Goal: Task Accomplishment & Management: Manage account settings

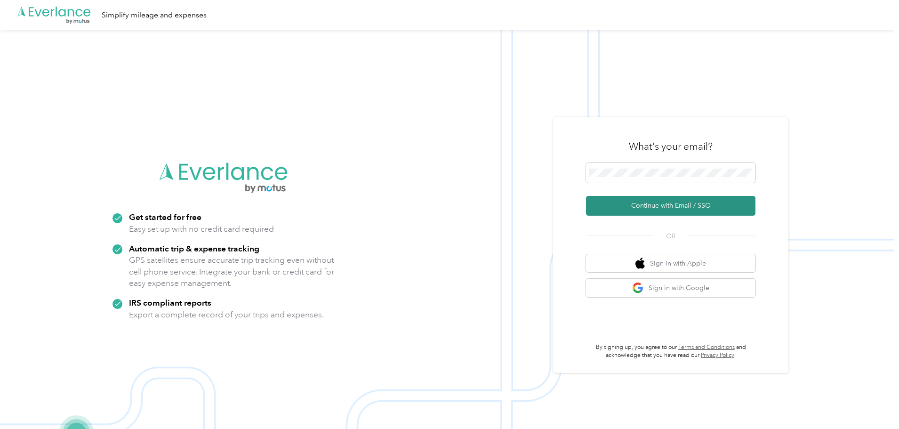
click at [645, 210] on button "Continue with Email / SSO" at bounding box center [670, 206] width 169 height 20
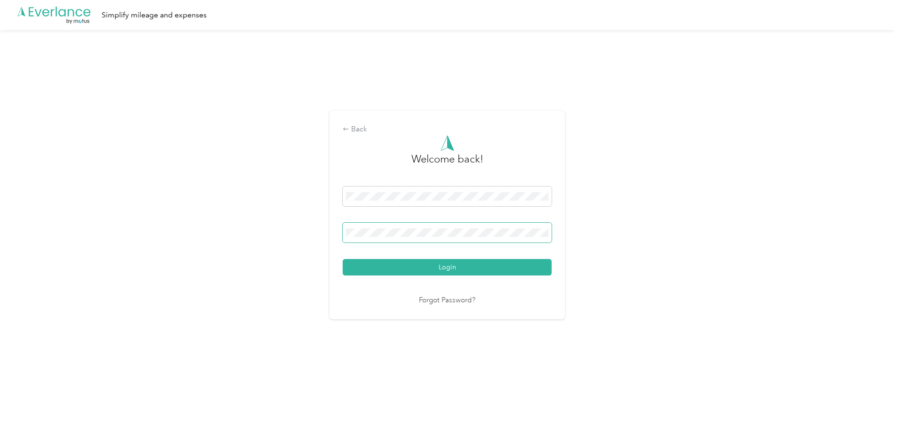
click at [343, 259] on button "Login" at bounding box center [447, 267] width 209 height 16
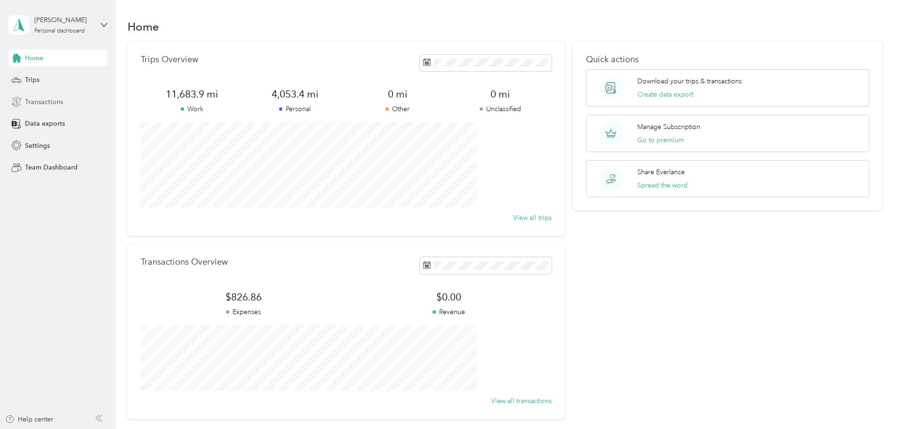
click at [53, 102] on span "Transactions" at bounding box center [44, 102] width 38 height 10
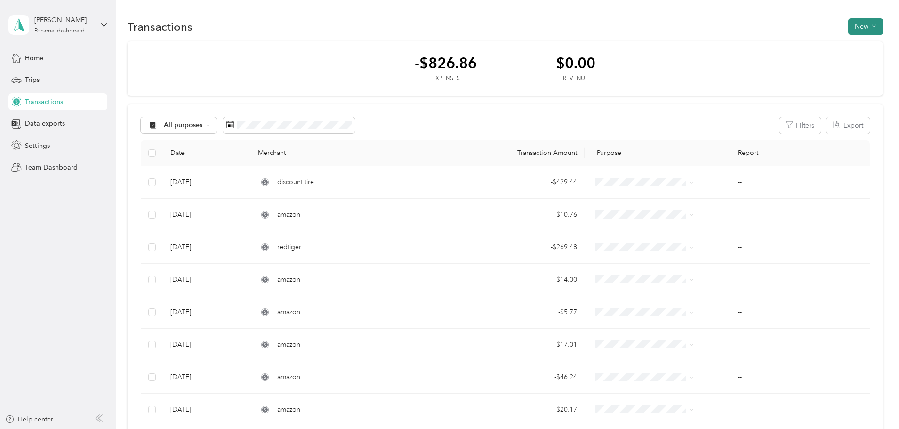
click at [848, 25] on button "New" at bounding box center [865, 26] width 35 height 16
click at [791, 44] on span "Expense" at bounding box center [797, 45] width 25 height 10
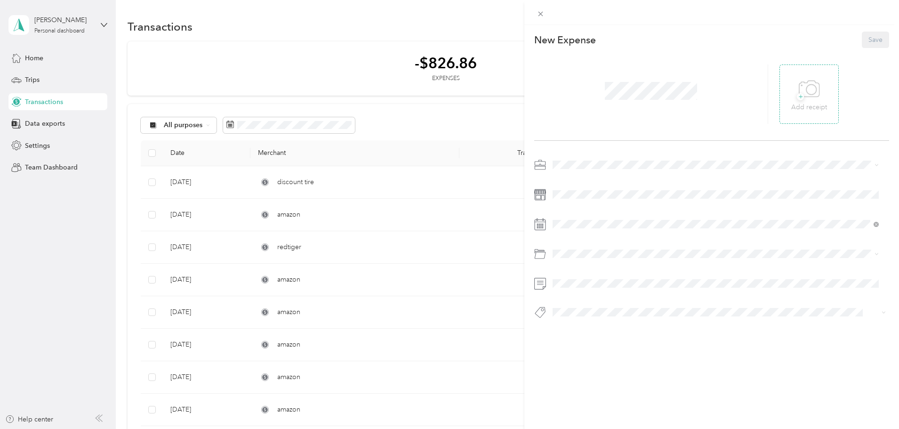
click at [813, 88] on icon at bounding box center [809, 89] width 21 height 26
click at [572, 211] on span "Amazon Flex" at bounding box center [575, 214] width 39 height 8
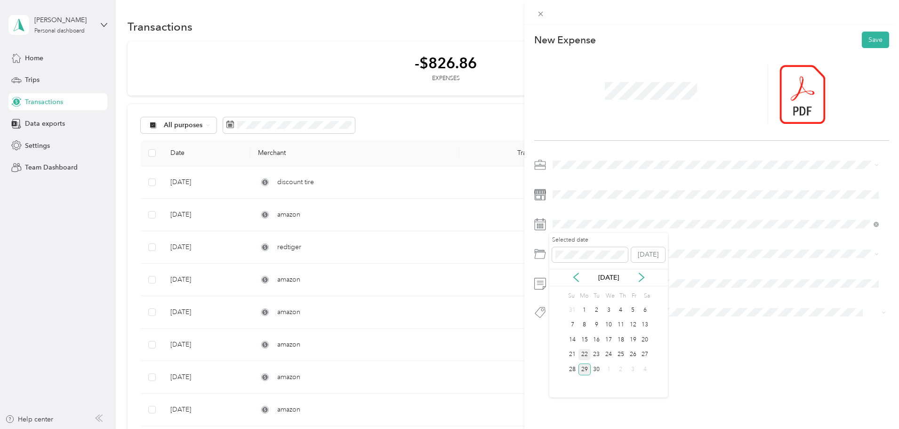
click at [588, 354] on div "22" at bounding box center [584, 355] width 12 height 12
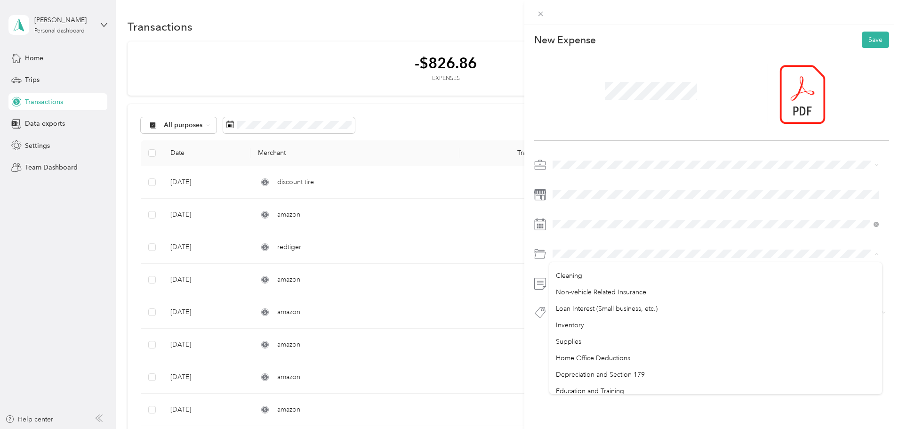
scroll to position [499, 0]
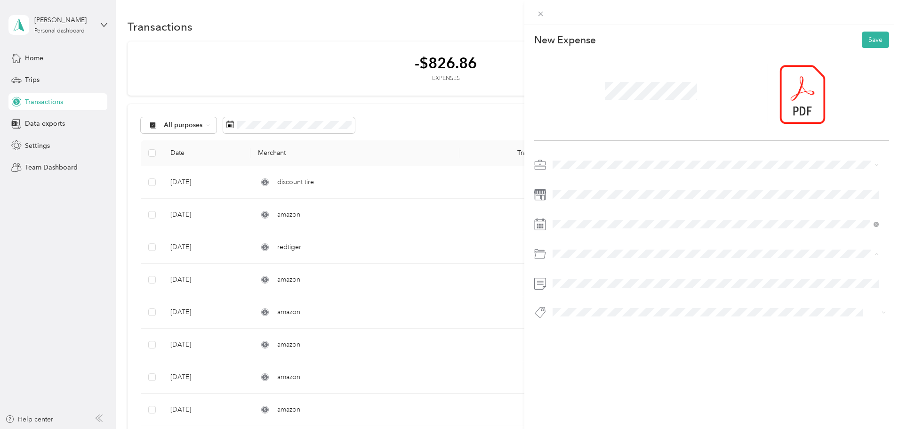
click at [578, 305] on span "Supplies" at bounding box center [568, 303] width 25 height 8
click at [586, 219] on button "Amazon" at bounding box center [573, 218] width 35 height 12
click at [874, 40] on button "Save" at bounding box center [875, 40] width 27 height 16
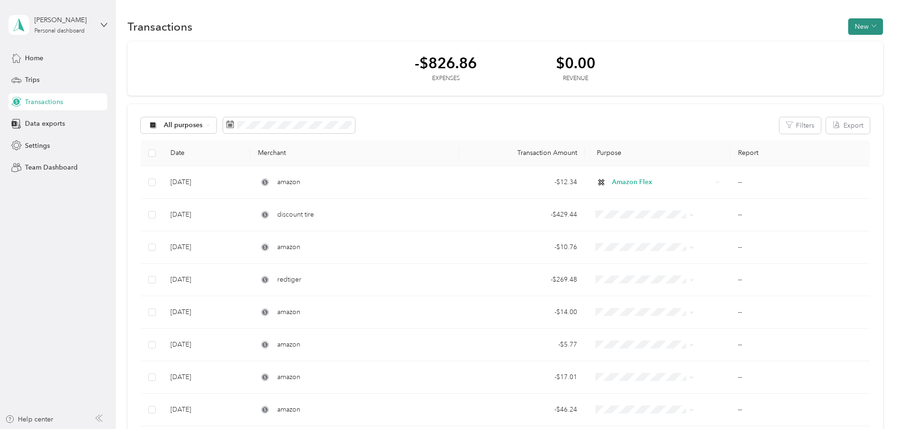
click at [848, 29] on button "New" at bounding box center [865, 26] width 35 height 16
click at [787, 42] on span "Expense" at bounding box center [797, 45] width 25 height 10
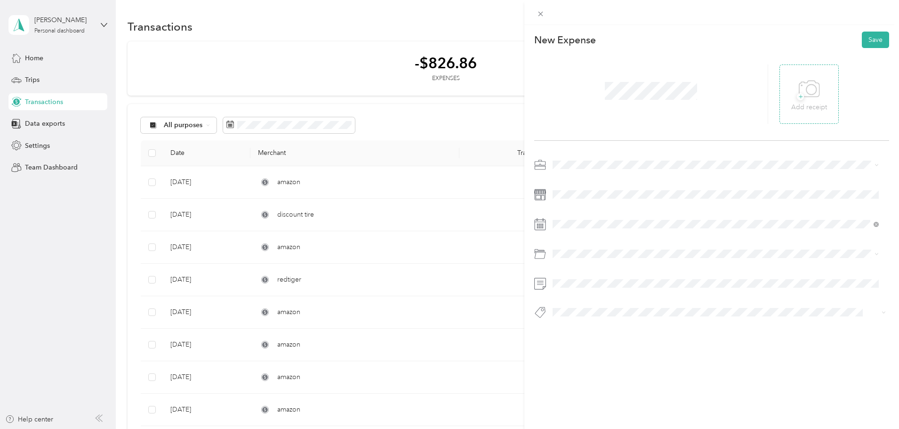
click at [803, 96] on icon at bounding box center [809, 88] width 20 height 16
click at [568, 211] on span "Amazon Flex" at bounding box center [575, 214] width 39 height 8
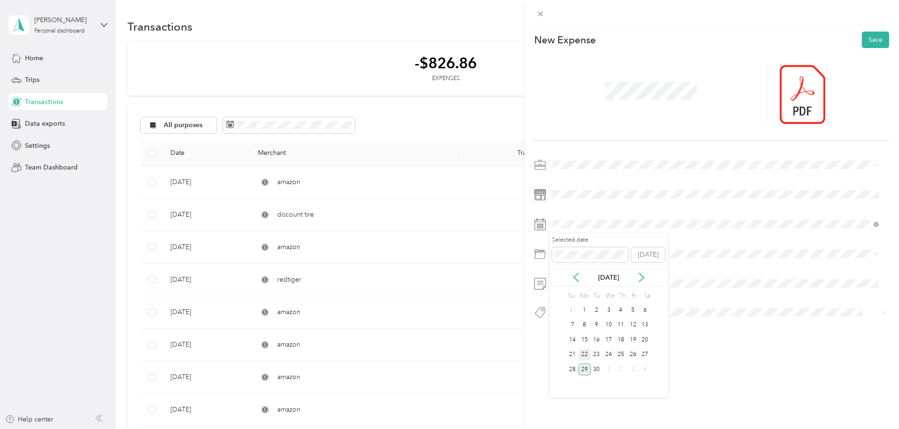
click at [585, 356] on div "22" at bounding box center [584, 355] width 12 height 12
click at [588, 336] on div "Supplies" at bounding box center [716, 341] width 320 height 10
click at [579, 215] on span "Amazon" at bounding box center [573, 218] width 22 height 8
click at [872, 39] on button "Save" at bounding box center [875, 40] width 27 height 16
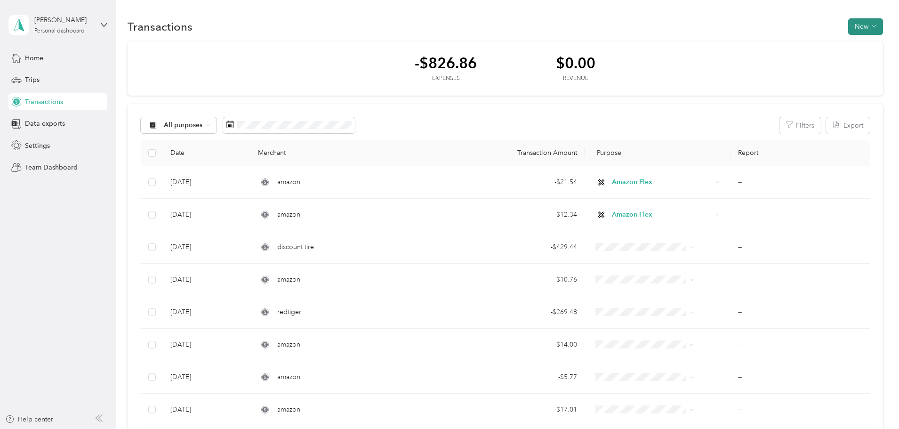
click at [848, 29] on button "New" at bounding box center [865, 26] width 35 height 16
click at [792, 47] on span "Expense" at bounding box center [797, 45] width 25 height 10
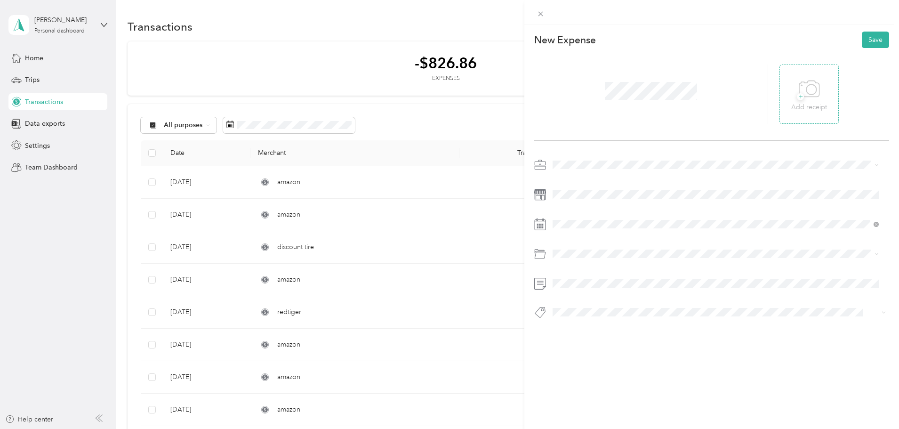
click at [799, 87] on icon at bounding box center [809, 89] width 21 height 26
click at [571, 209] on div "Amazon Flex" at bounding box center [716, 214] width 320 height 10
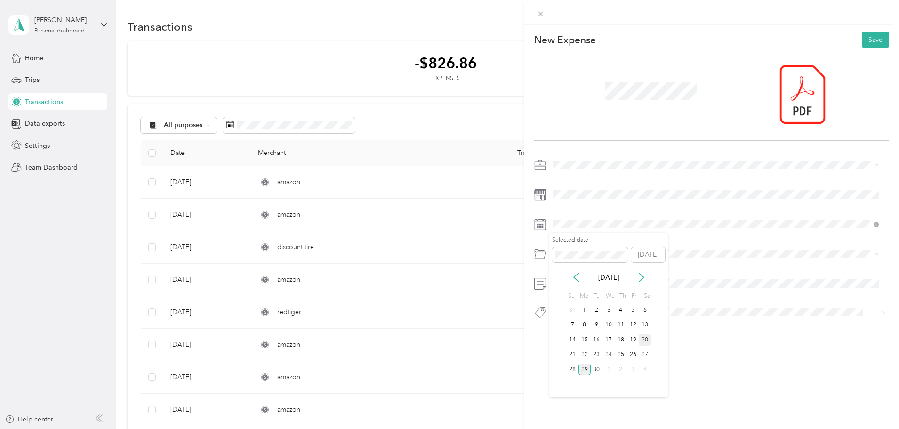
click at [648, 342] on div "20" at bounding box center [645, 340] width 12 height 12
click at [580, 259] on span at bounding box center [719, 253] width 340 height 15
click at [583, 342] on li "Supplies" at bounding box center [715, 341] width 333 height 16
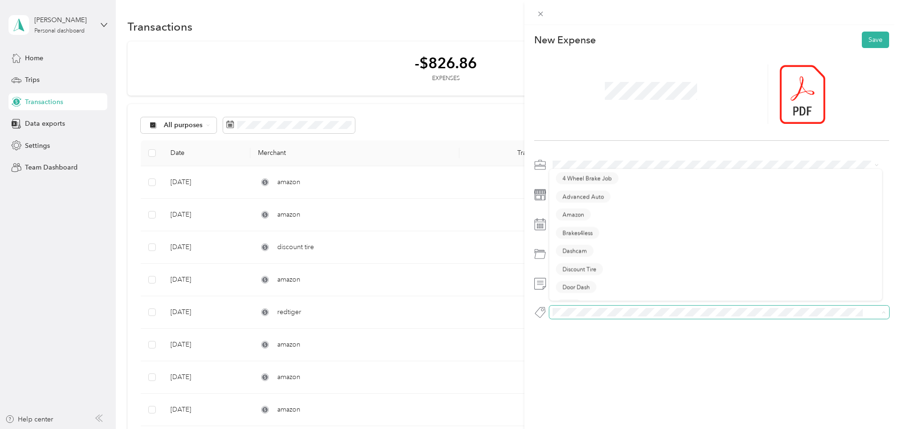
click at [582, 305] on span at bounding box center [719, 311] width 340 height 13
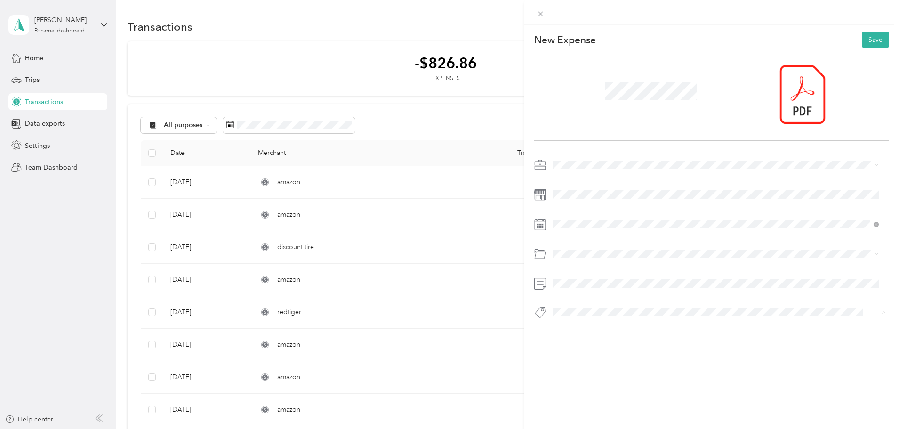
click at [567, 213] on button "Amazon" at bounding box center [573, 218] width 35 height 12
click at [867, 43] on button "Save" at bounding box center [875, 40] width 27 height 16
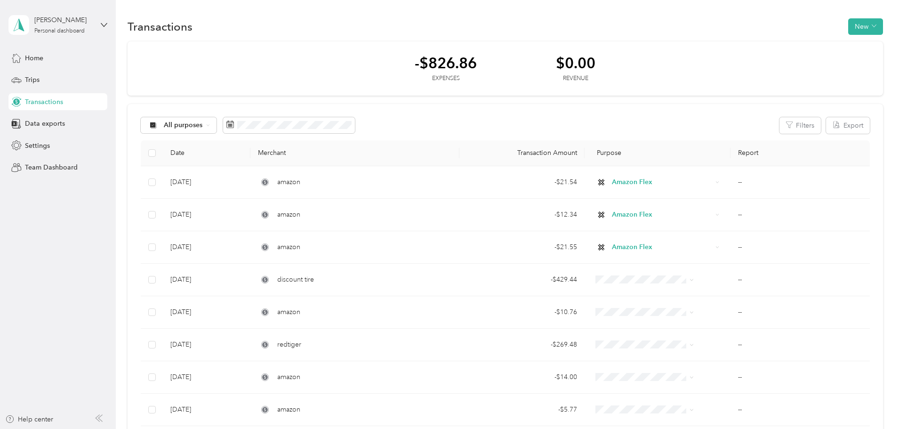
click at [447, 65] on div "-$826.86" at bounding box center [446, 63] width 62 height 16
click at [44, 57] on div "Home" at bounding box center [57, 57] width 99 height 17
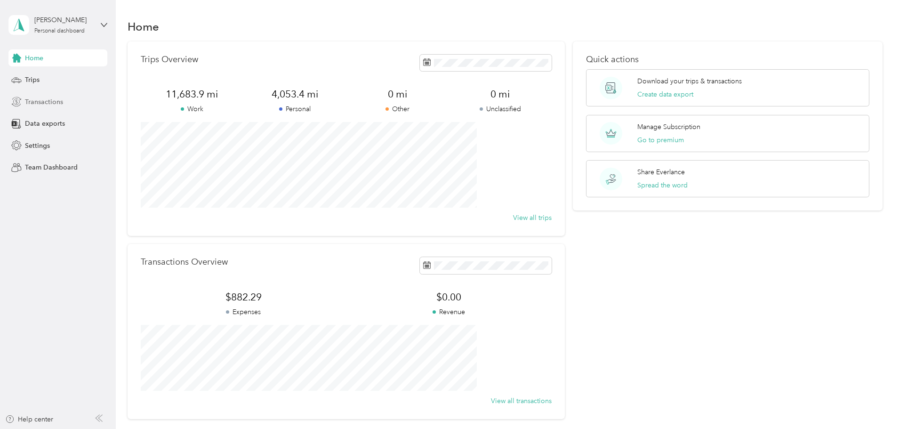
click at [54, 102] on span "Transactions" at bounding box center [44, 102] width 38 height 10
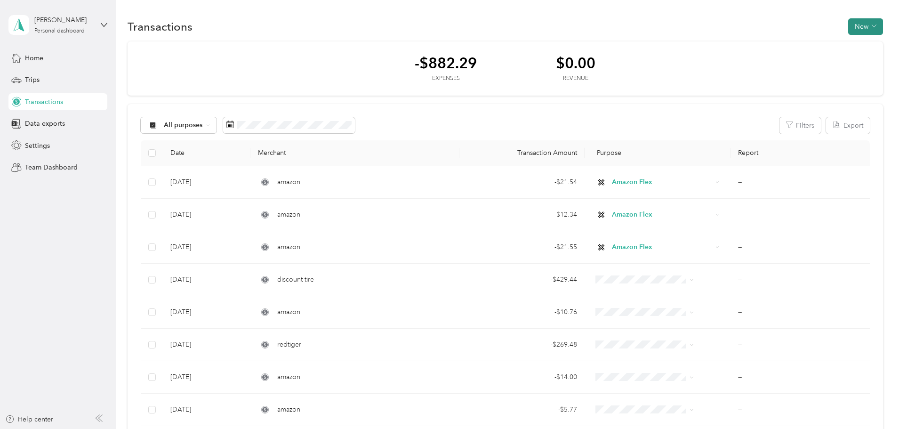
click at [848, 26] on button "New" at bounding box center [865, 26] width 35 height 16
click at [791, 46] on span "Expense" at bounding box center [797, 45] width 25 height 10
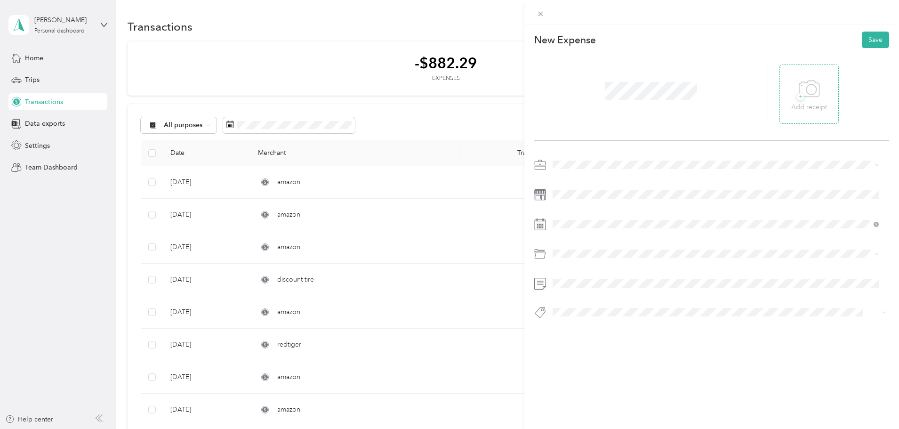
click at [791, 93] on div "+ Add receipt" at bounding box center [809, 94] width 36 height 36
click at [580, 213] on span "Amazon Flex" at bounding box center [575, 214] width 39 height 8
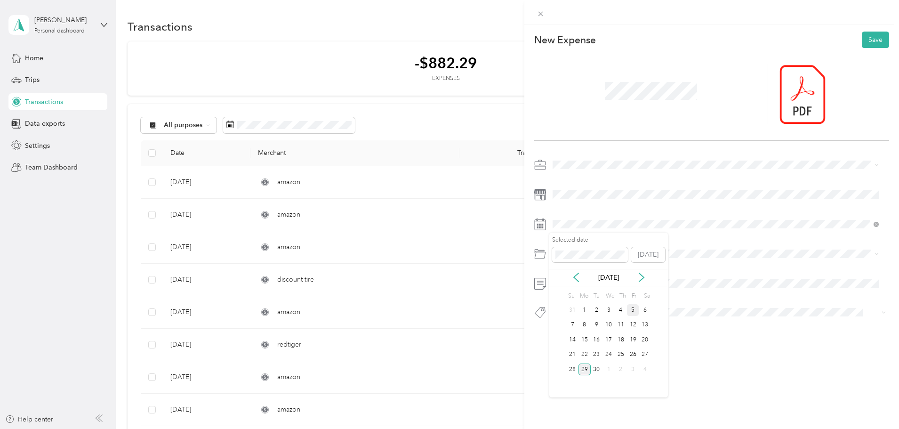
click at [633, 307] on div "5" at bounding box center [633, 310] width 12 height 12
click at [611, 291] on span "Car Maintenance and Repairs" at bounding box center [599, 289] width 87 height 8
click at [583, 217] on span "Amazon" at bounding box center [573, 218] width 22 height 8
click at [862, 40] on button "Save" at bounding box center [875, 40] width 27 height 16
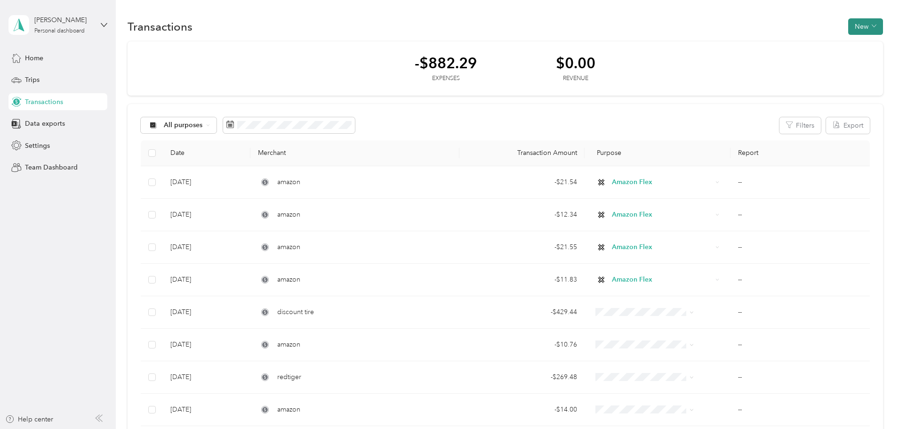
click at [848, 24] on button "New" at bounding box center [865, 26] width 35 height 16
click at [794, 46] on span "Expense" at bounding box center [797, 45] width 25 height 10
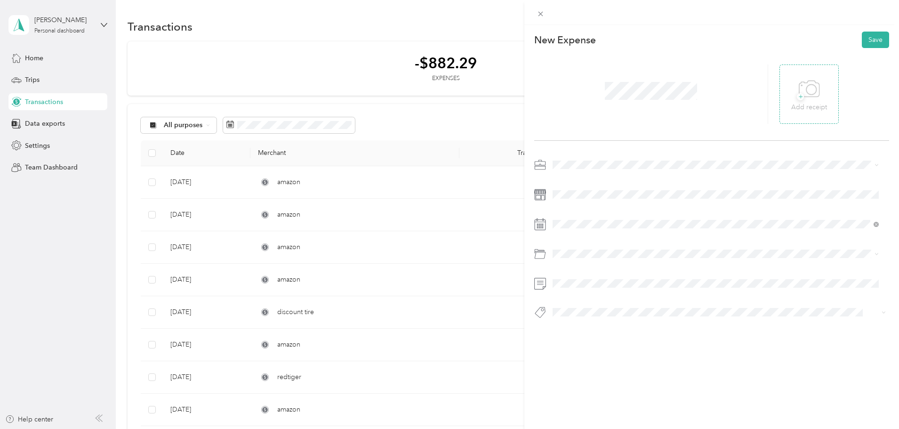
click at [797, 95] on span "+" at bounding box center [800, 96] width 7 height 7
click at [566, 211] on span "Amazon Flex" at bounding box center [575, 214] width 39 height 8
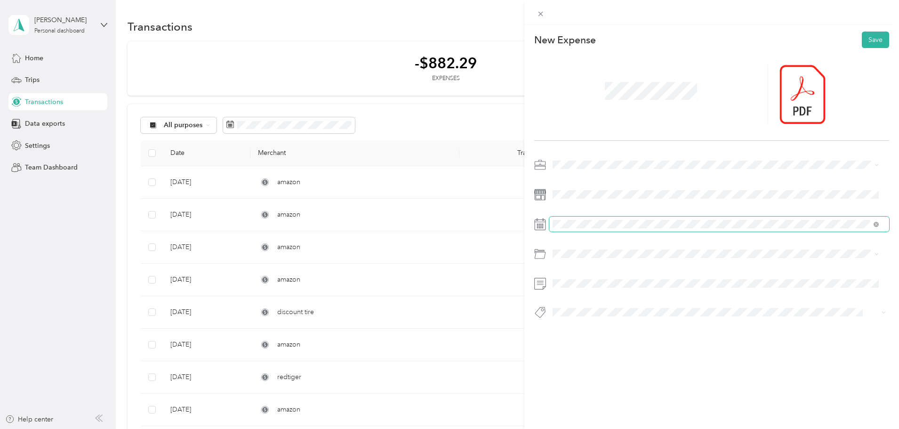
click at [567, 218] on span at bounding box center [719, 223] width 340 height 15
click at [574, 275] on icon at bounding box center [575, 276] width 9 height 9
click at [584, 321] on div "4" at bounding box center [584, 325] width 12 height 12
click at [588, 428] on div "This expense cannot be edited because it is either under review, approved, or p…" at bounding box center [447, 429] width 894 height 0
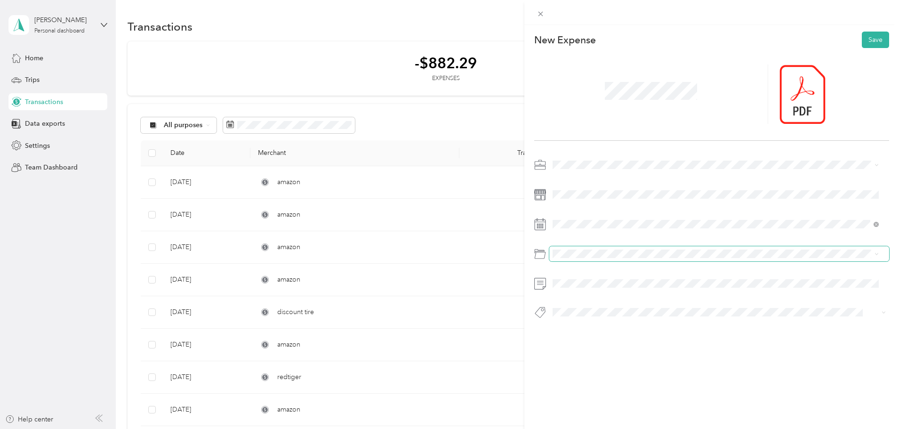
click at [589, 258] on span at bounding box center [719, 253] width 340 height 15
click at [588, 340] on div "Supplies" at bounding box center [716, 341] width 320 height 10
click at [581, 216] on span "Amazon" at bounding box center [573, 218] width 22 height 8
click at [867, 40] on button "Save" at bounding box center [875, 40] width 27 height 16
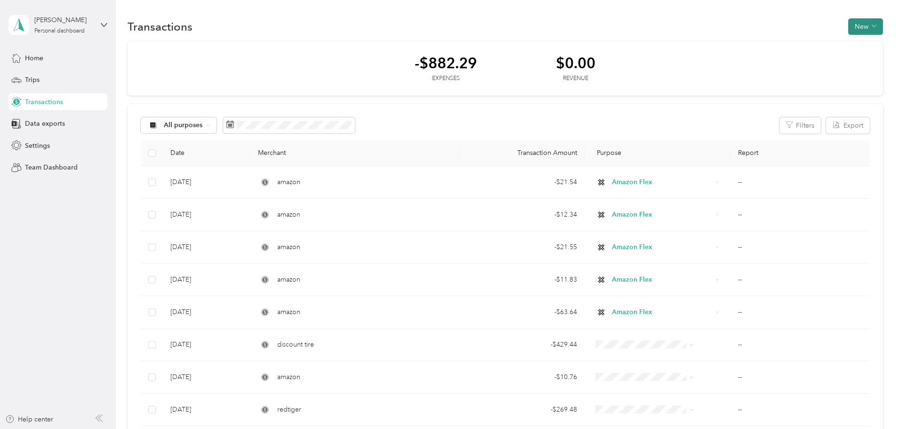
click at [848, 25] on button "New" at bounding box center [865, 26] width 35 height 16
click at [798, 46] on span "Expense" at bounding box center [797, 45] width 25 height 10
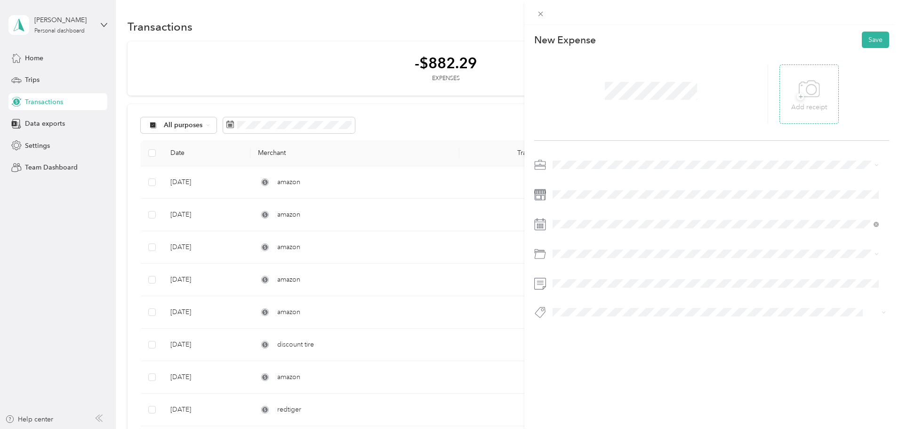
click at [803, 81] on icon at bounding box center [809, 88] width 20 height 16
click at [573, 212] on span "Amazon Flex" at bounding box center [575, 213] width 39 height 8
click at [574, 277] on icon at bounding box center [576, 277] width 5 height 8
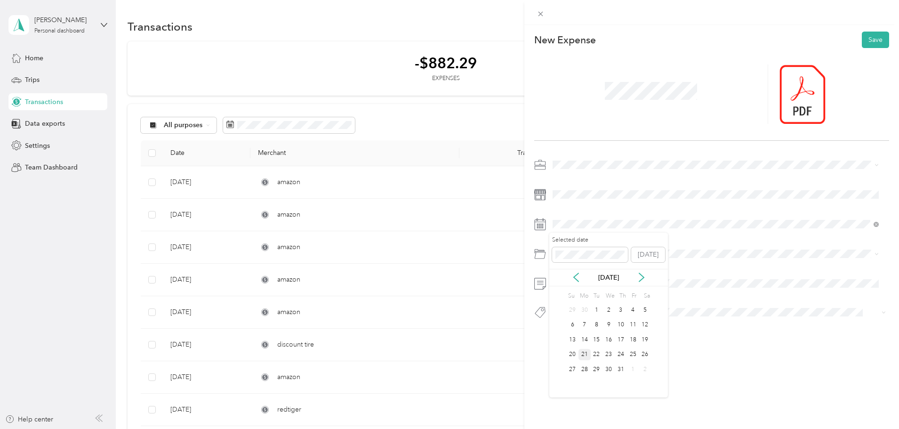
click at [584, 354] on div "21" at bounding box center [584, 355] width 12 height 12
click at [599, 305] on span "Car Maintenance and Repairs" at bounding box center [599, 308] width 87 height 8
click at [595, 307] on span at bounding box center [711, 312] width 324 height 10
click at [581, 215] on span "Amazon" at bounding box center [573, 218] width 22 height 8
click at [862, 37] on button "Save" at bounding box center [875, 40] width 27 height 16
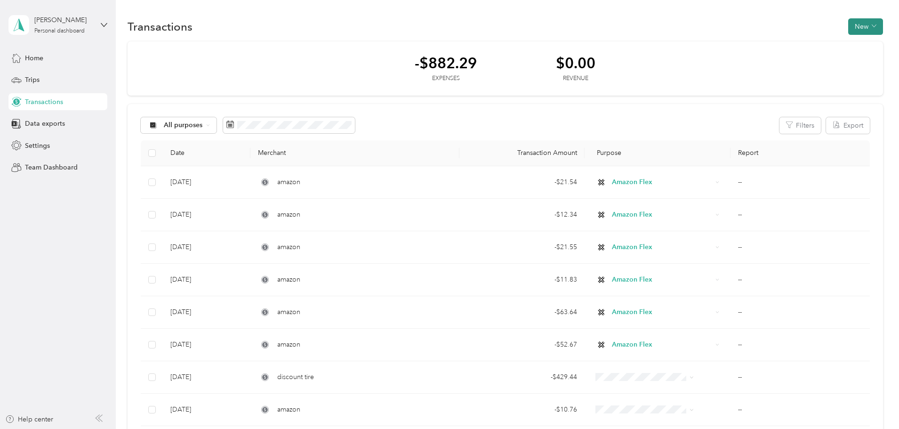
click at [848, 26] on button "New" at bounding box center [865, 26] width 35 height 16
click at [800, 47] on span "Expense" at bounding box center [797, 45] width 25 height 10
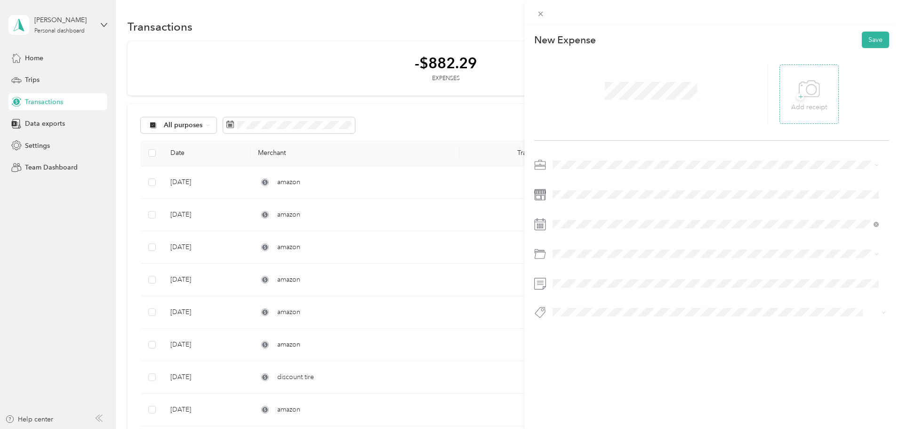
click at [791, 98] on div "+ Add receipt" at bounding box center [809, 94] width 36 height 36
click at [575, 213] on span "Amazon Flex" at bounding box center [575, 212] width 39 height 8
click at [576, 277] on icon at bounding box center [575, 276] width 9 height 9
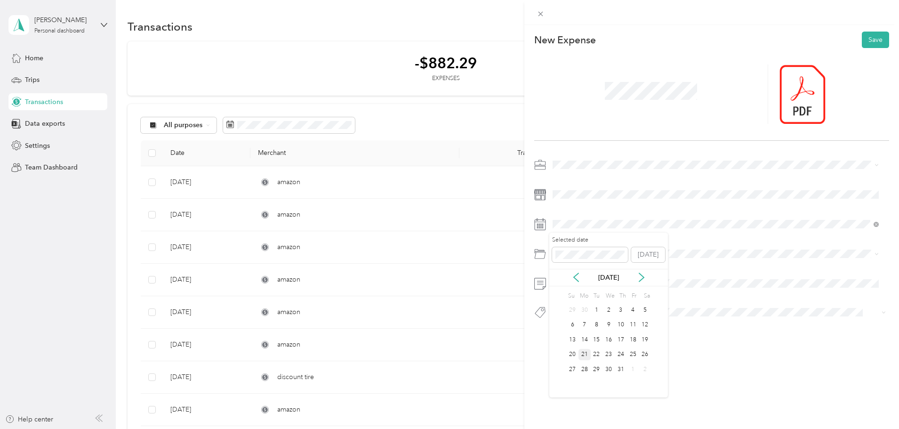
click at [586, 354] on div "21" at bounding box center [584, 355] width 12 height 12
click at [595, 311] on li "Car Maintenance and Repairs" at bounding box center [715, 308] width 333 height 16
click at [577, 304] on div at bounding box center [711, 241] width 355 height 168
click at [574, 307] on span at bounding box center [711, 312] width 324 height 10
click at [577, 219] on span "Amazon" at bounding box center [573, 218] width 22 height 8
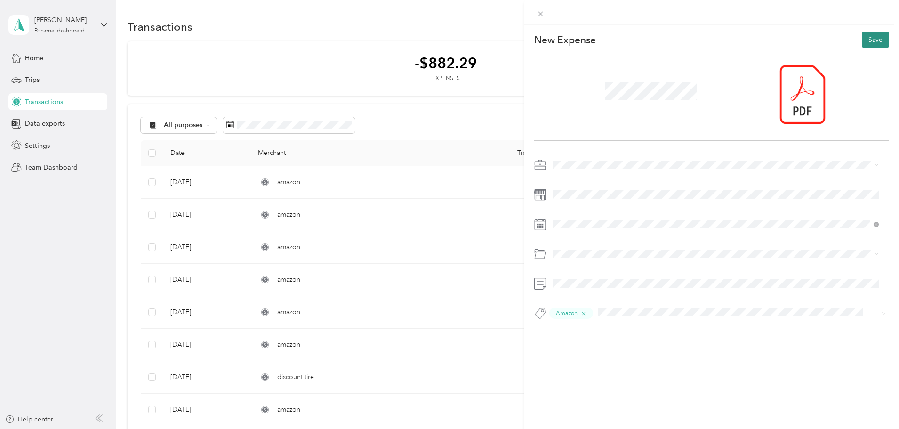
click at [869, 39] on button "Save" at bounding box center [875, 40] width 27 height 16
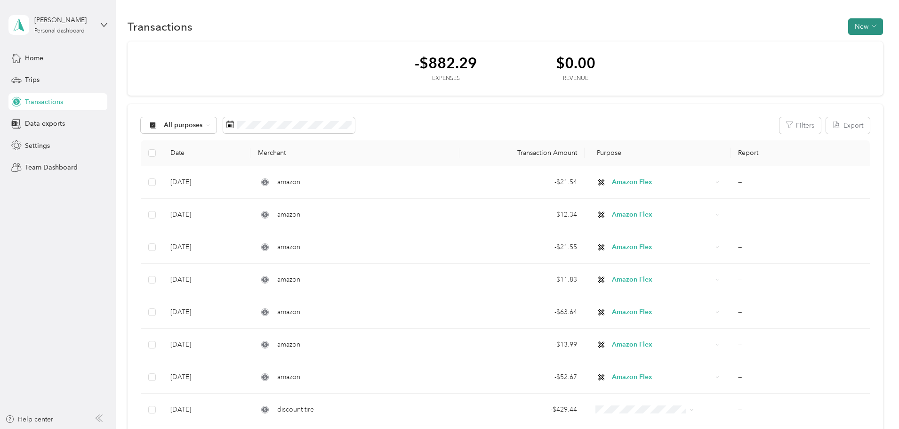
click at [848, 24] on button "New" at bounding box center [865, 26] width 35 height 16
click at [784, 46] on div "Expense" at bounding box center [793, 45] width 36 height 10
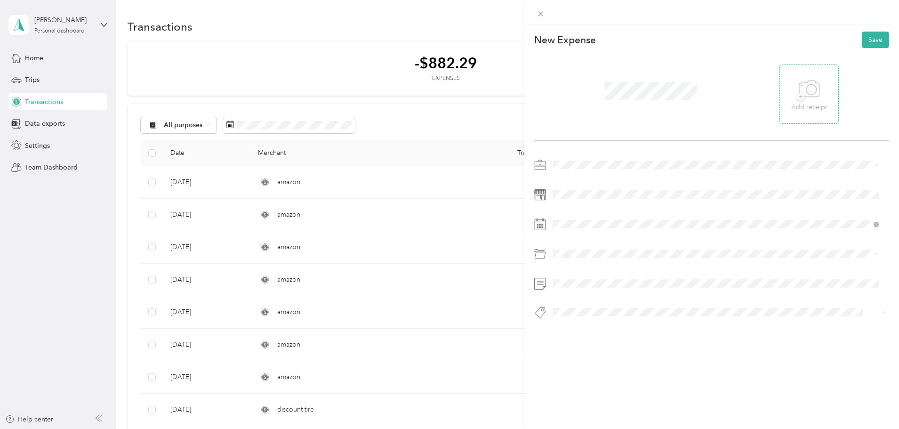
click at [803, 88] on icon at bounding box center [809, 89] width 21 height 26
click at [568, 208] on li "Amazon Flex" at bounding box center [715, 211] width 333 height 16
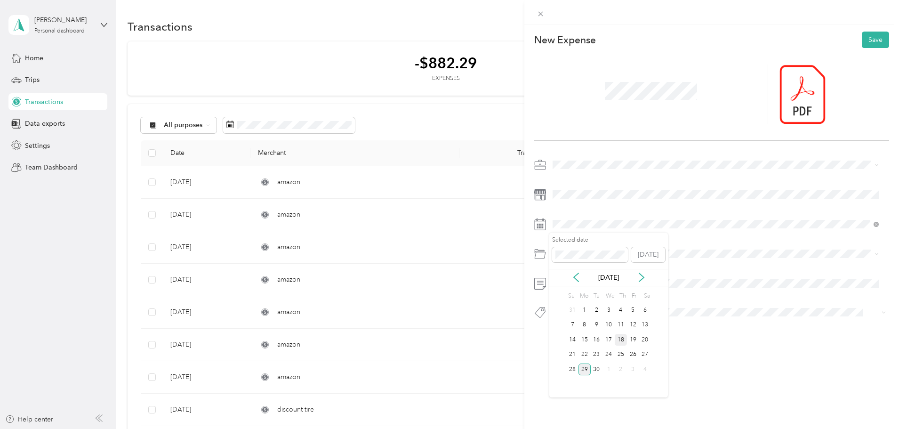
click at [623, 340] on div "18" at bounding box center [621, 340] width 12 height 12
click at [580, 249] on span at bounding box center [719, 253] width 340 height 15
click at [569, 340] on span "Supplies" at bounding box center [568, 341] width 25 height 8
click at [615, 327] on div "Ebay" at bounding box center [716, 329] width 320 height 12
click at [864, 44] on button "Save" at bounding box center [875, 40] width 27 height 16
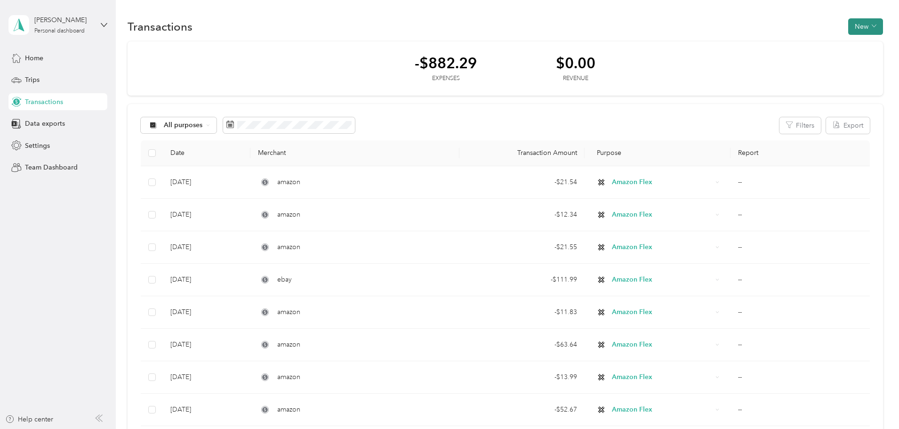
click at [848, 27] on button "New" at bounding box center [865, 26] width 35 height 16
click at [792, 47] on span "Expense" at bounding box center [797, 45] width 25 height 10
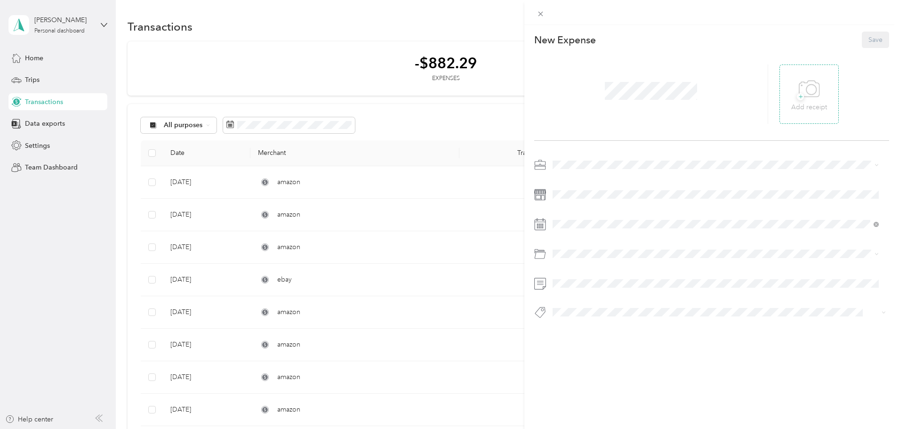
click at [802, 105] on p "Add receipt" at bounding box center [809, 107] width 36 height 10
click at [583, 212] on span "Amazon Flex" at bounding box center [575, 214] width 39 height 8
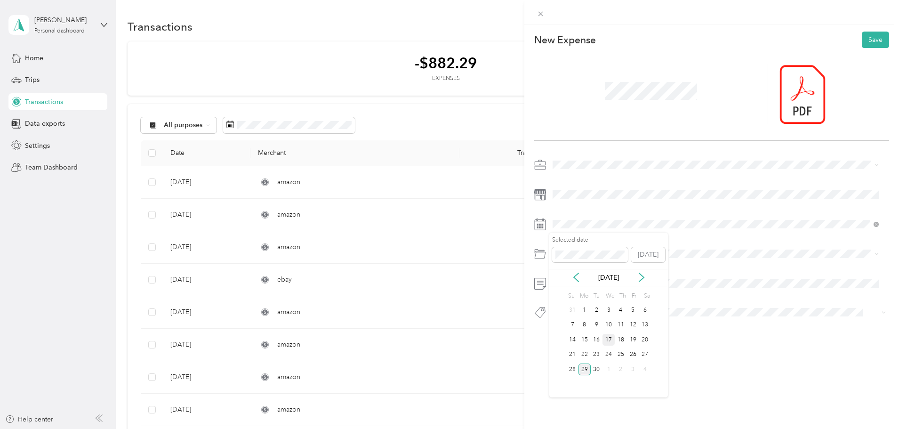
click at [610, 339] on div "17" at bounding box center [608, 340] width 12 height 12
click at [594, 306] on span "Car Maintenance and Repairs" at bounding box center [599, 308] width 87 height 8
click at [581, 251] on button "Ebay" at bounding box center [569, 254] width 26 height 12
click at [871, 38] on button "Save" at bounding box center [875, 40] width 27 height 16
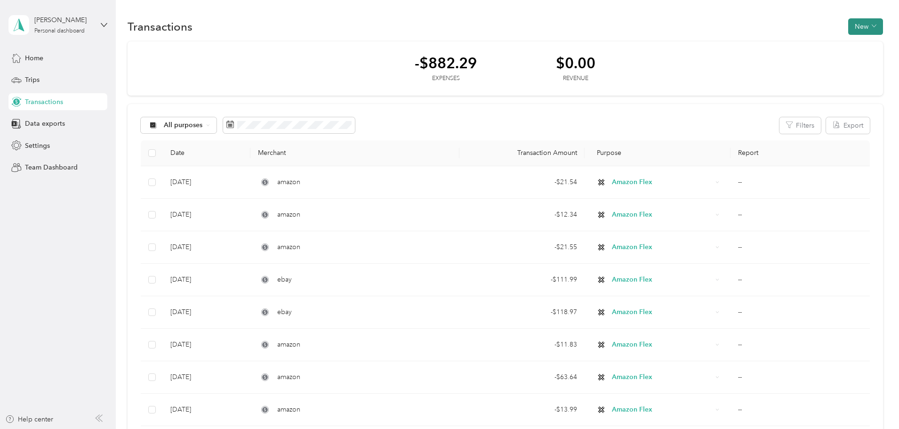
click at [848, 27] on button "New" at bounding box center [865, 26] width 35 height 16
click at [797, 45] on span "Expense" at bounding box center [797, 45] width 25 height 10
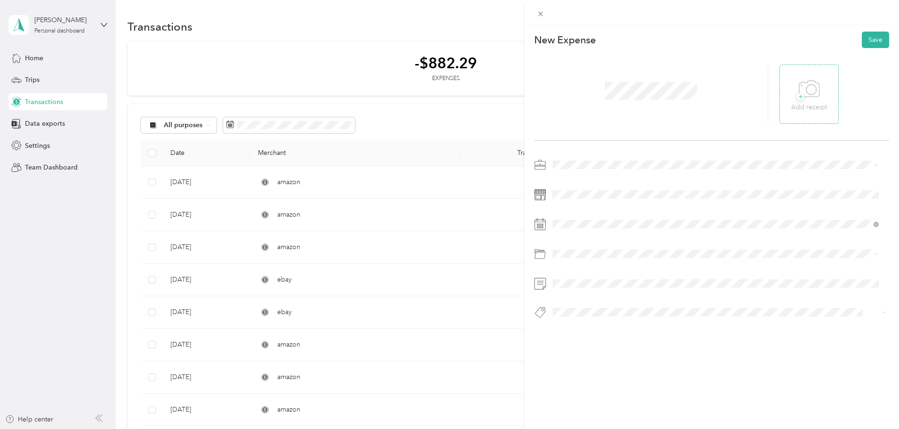
click at [804, 93] on icon at bounding box center [809, 89] width 21 height 26
click at [584, 214] on span "Amazon Flex" at bounding box center [575, 214] width 39 height 8
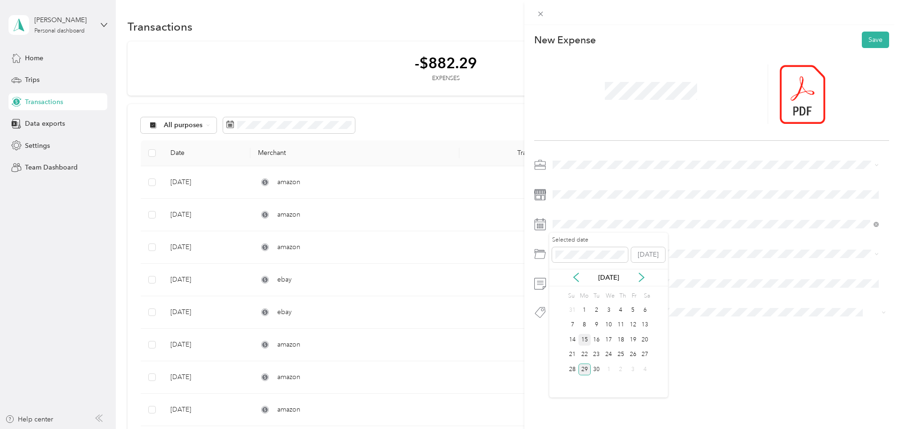
click at [585, 340] on div "15" at bounding box center [584, 340] width 12 height 12
click at [584, 306] on span "Car Maintenance and Repairs" at bounding box center [599, 308] width 87 height 8
click at [568, 254] on span "Ebay" at bounding box center [568, 254] width 13 height 8
click at [869, 39] on button "Save" at bounding box center [875, 40] width 27 height 16
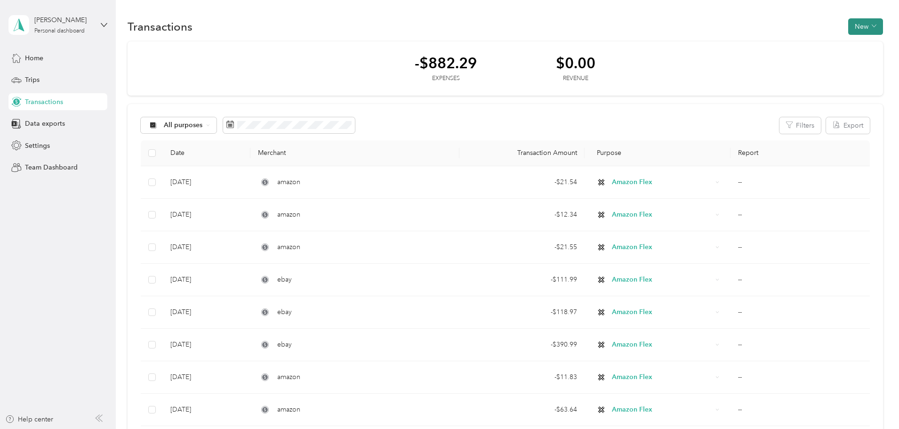
click at [848, 28] on button "New" at bounding box center [865, 26] width 35 height 16
click at [796, 41] on span "Expense" at bounding box center [797, 45] width 25 height 10
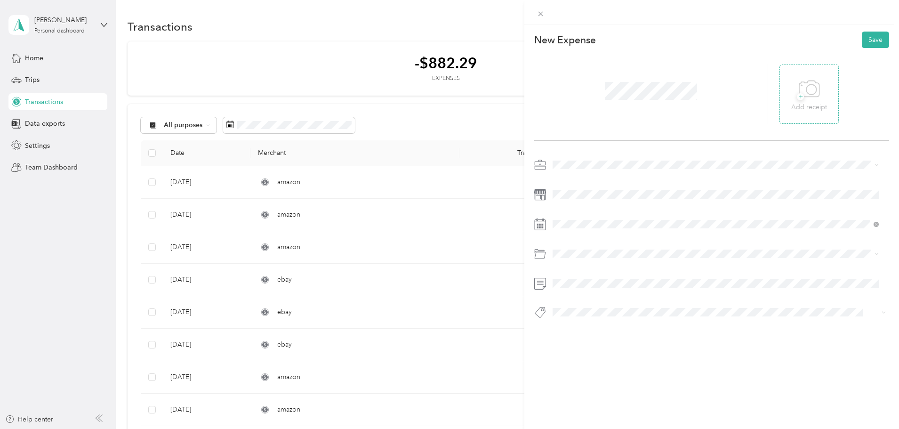
click at [806, 94] on icon at bounding box center [811, 89] width 10 height 10
click at [567, 160] on span at bounding box center [719, 164] width 340 height 15
click at [578, 213] on span "Amazon Flex" at bounding box center [575, 214] width 39 height 8
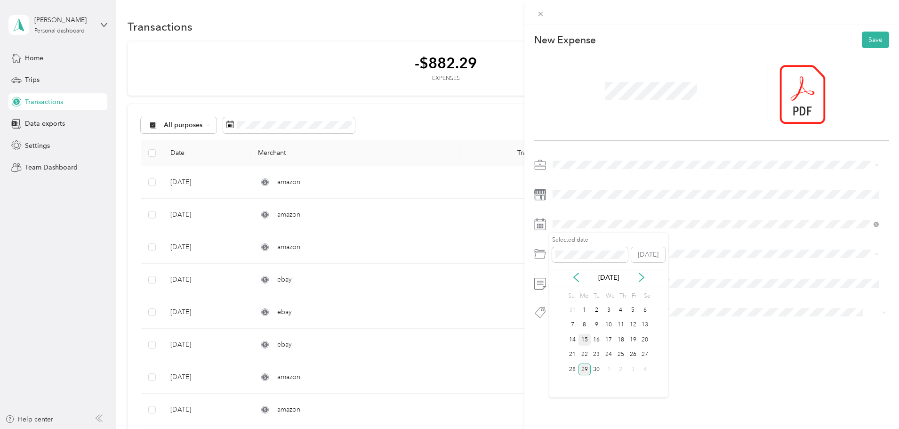
click at [586, 337] on div "15" at bounding box center [584, 340] width 12 height 12
click at [591, 308] on span "Car Maintenance and Repairs" at bounding box center [599, 308] width 87 height 8
click at [583, 317] on span at bounding box center [711, 312] width 324 height 10
click at [584, 428] on div "This expense cannot be edited because it is either under review, approved, or p…" at bounding box center [447, 429] width 894 height 0
click at [569, 325] on span "Ebay" at bounding box center [568, 327] width 13 height 8
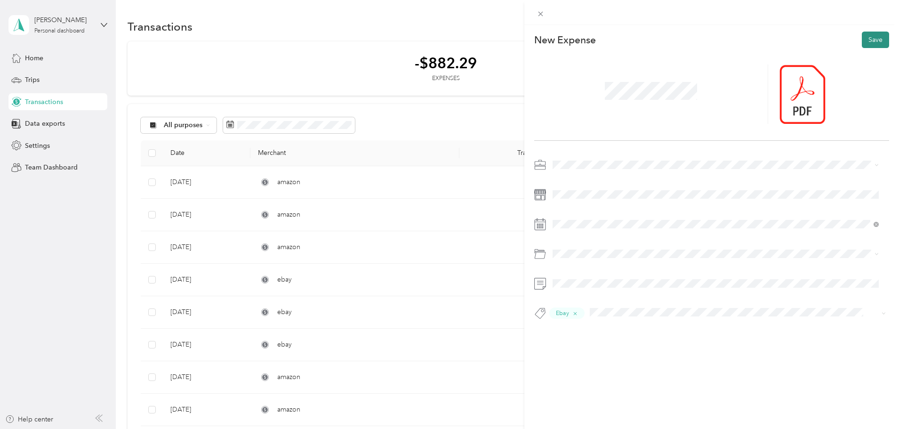
click at [863, 38] on button "Save" at bounding box center [875, 40] width 27 height 16
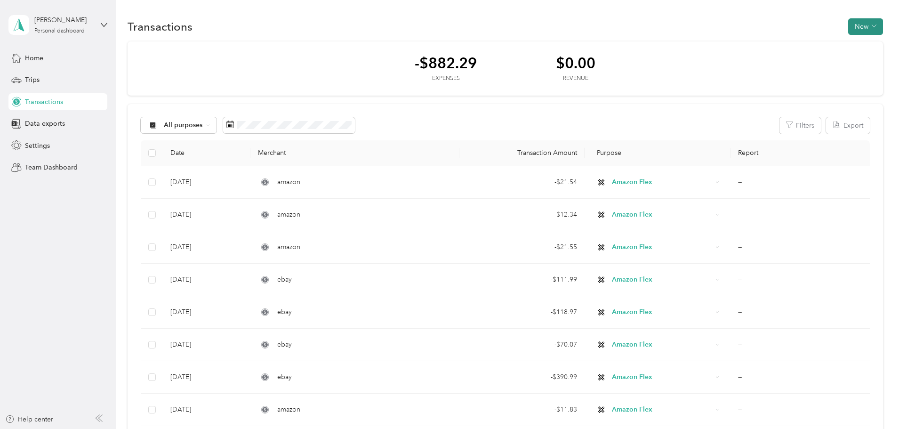
click at [848, 25] on button "New" at bounding box center [865, 26] width 35 height 16
click at [785, 44] on span "Expense" at bounding box center [797, 45] width 25 height 10
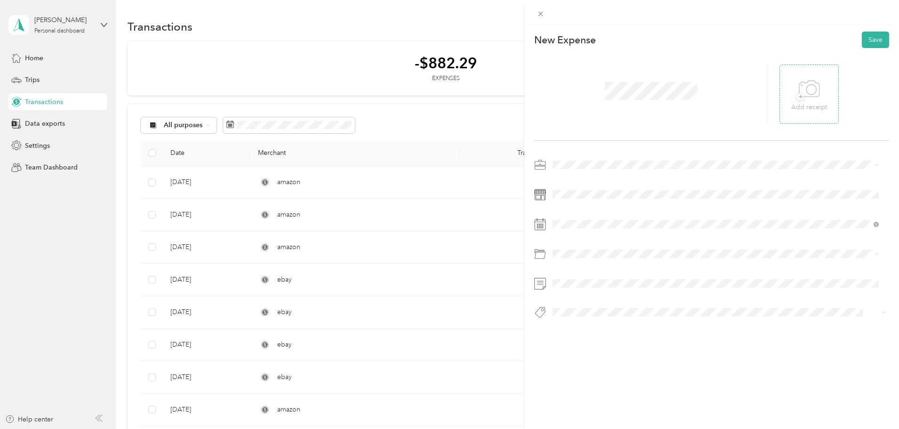
click at [791, 84] on div "+ Add receipt" at bounding box center [809, 94] width 36 height 36
click at [573, 208] on li "Amazon Flex" at bounding box center [715, 214] width 333 height 16
click at [577, 280] on icon at bounding box center [576, 277] width 5 height 8
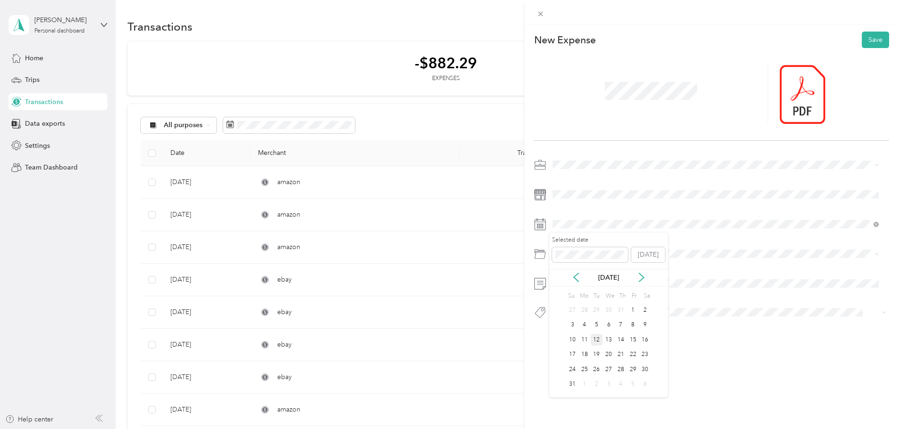
click at [597, 340] on div "12" at bounding box center [597, 340] width 12 height 12
click at [572, 304] on span "Supplies" at bounding box center [568, 300] width 25 height 8
click at [572, 328] on span "Ebay" at bounding box center [568, 329] width 13 height 8
click at [862, 41] on button "Save" at bounding box center [875, 40] width 27 height 16
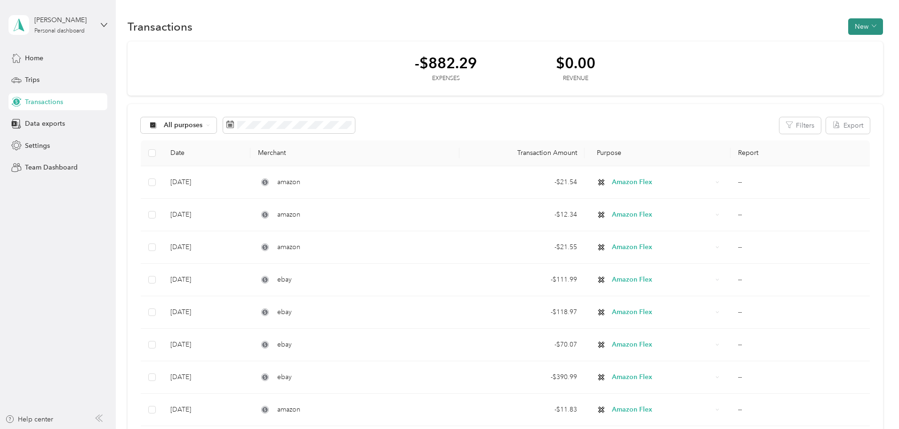
click at [848, 28] on button "New" at bounding box center [865, 26] width 35 height 16
click at [789, 45] on span "Expense" at bounding box center [797, 45] width 25 height 10
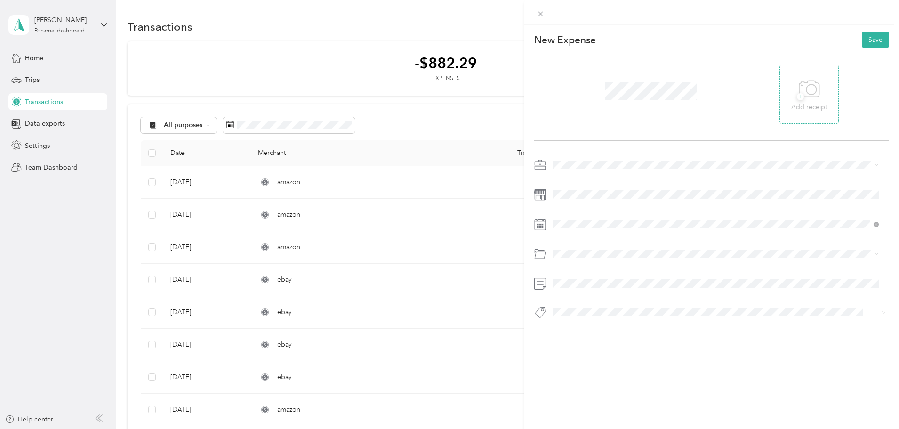
click at [791, 90] on div "+ Add receipt" at bounding box center [809, 94] width 36 height 36
click at [577, 214] on span "Amazon Flex" at bounding box center [575, 214] width 39 height 8
click at [577, 199] on span at bounding box center [719, 194] width 340 height 15
click at [575, 278] on icon at bounding box center [576, 277] width 5 height 8
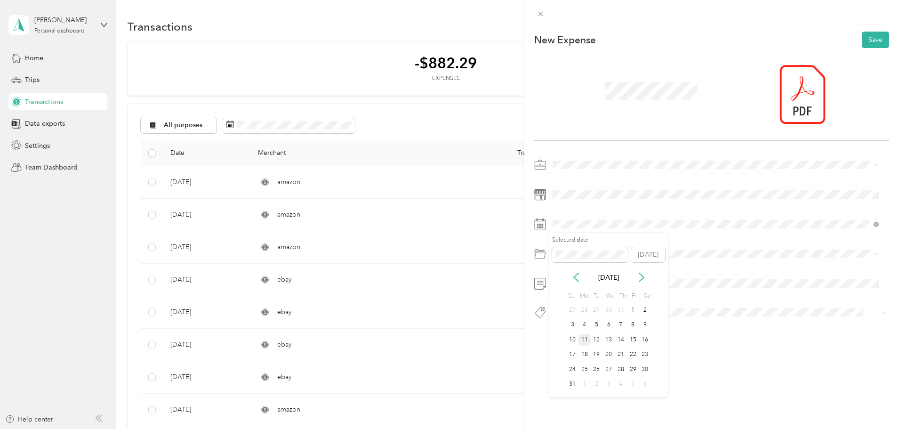
click at [583, 339] on div "11" at bounding box center [584, 340] width 12 height 12
click at [590, 339] on div "Supplies" at bounding box center [716, 341] width 320 height 10
click at [571, 328] on span "Ebay" at bounding box center [568, 329] width 13 height 8
click at [872, 35] on button "Save" at bounding box center [875, 40] width 27 height 16
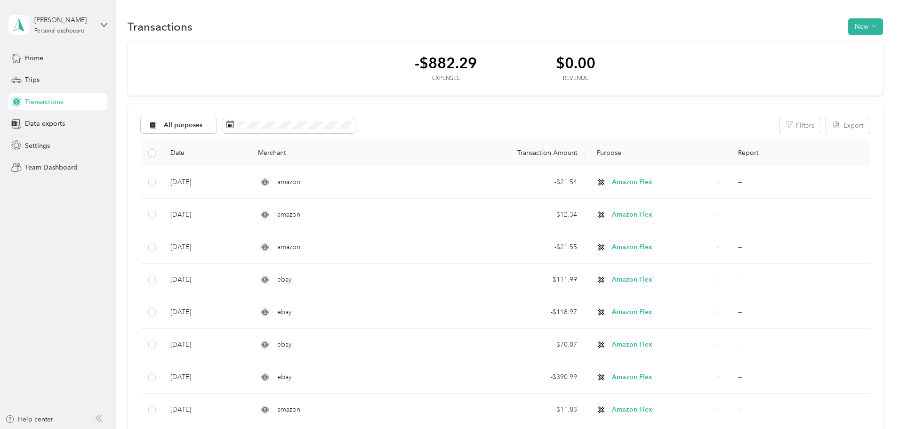
click at [41, 45] on div "[PERSON_NAME] Personal dashboard Home Trips Transactions Data exports Settings …" at bounding box center [57, 88] width 99 height 176
click at [40, 56] on span "Home" at bounding box center [34, 58] width 18 height 10
